Goal: Obtain resource: Obtain resource

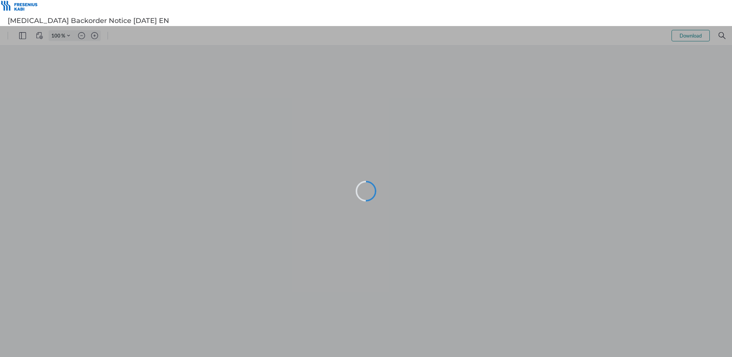
type input "102"
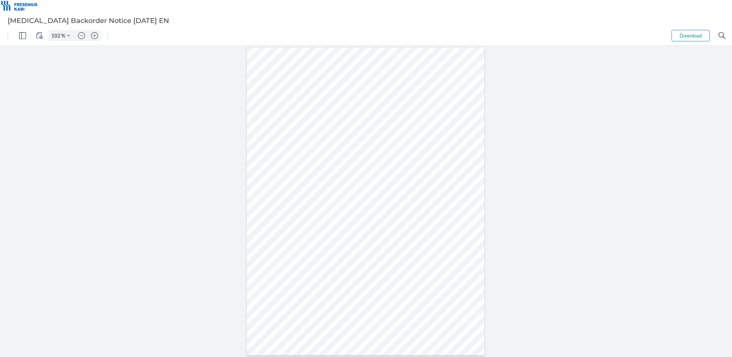
click at [195, 201] on div at bounding box center [366, 201] width 732 height 311
click at [109, 139] on div at bounding box center [366, 201] width 732 height 311
click at [97, 36] on img "Zoom in" at bounding box center [94, 35] width 7 height 7
click at [97, 35] on img "Zoom in" at bounding box center [94, 35] width 7 height 7
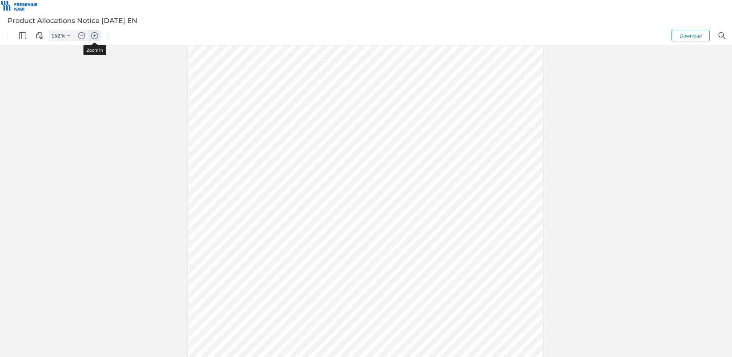
type input "202"
click at [646, 207] on div at bounding box center [366, 201] width 732 height 311
